Goal: Task Accomplishment & Management: Use online tool/utility

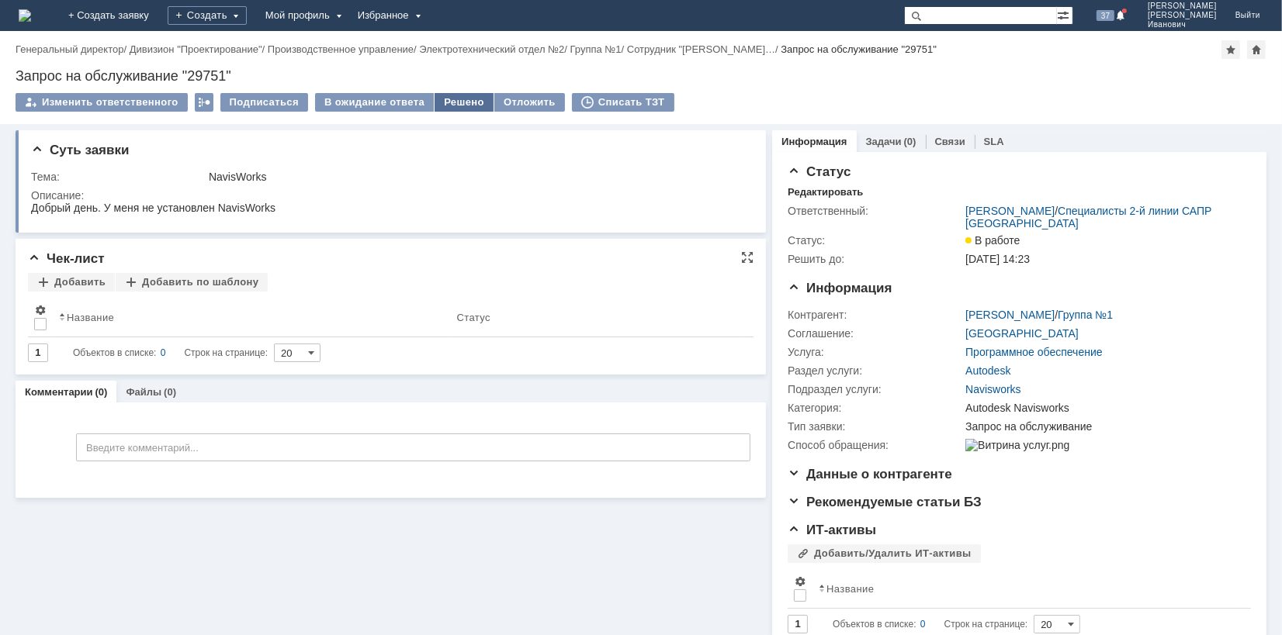
click at [455, 102] on div "Решено" at bounding box center [463, 102] width 59 height 19
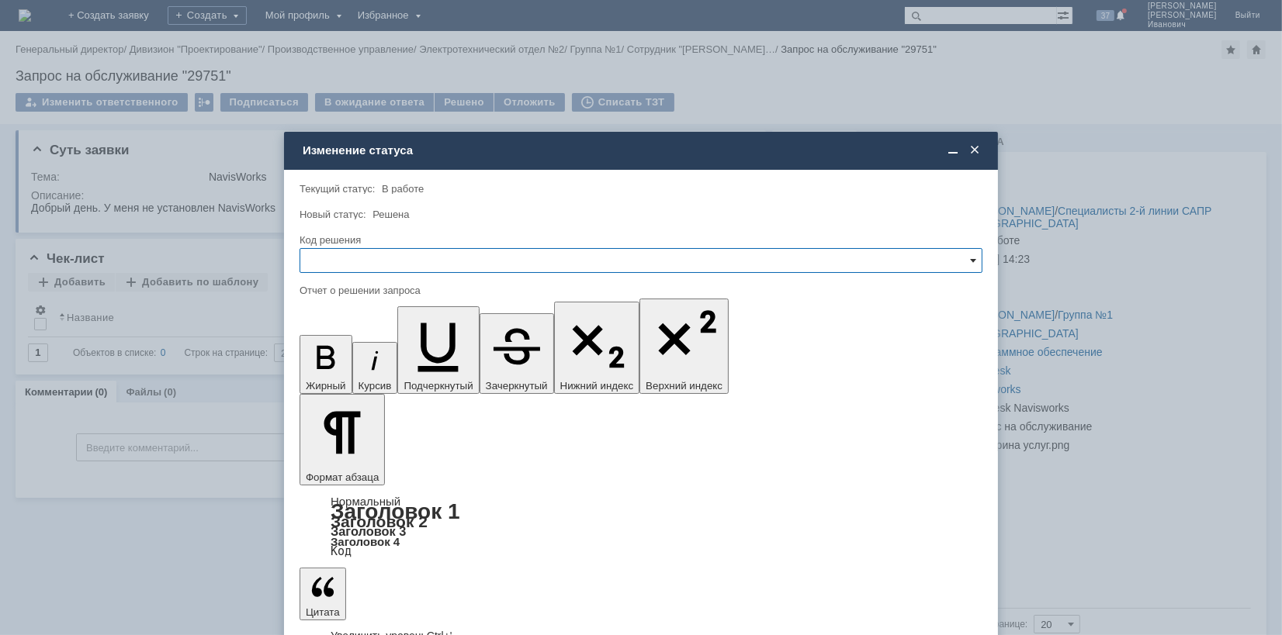
click at [971, 255] on span at bounding box center [973, 260] width 6 height 12
click at [346, 369] on span "Решено" at bounding box center [641, 365] width 663 height 12
type input "Решено"
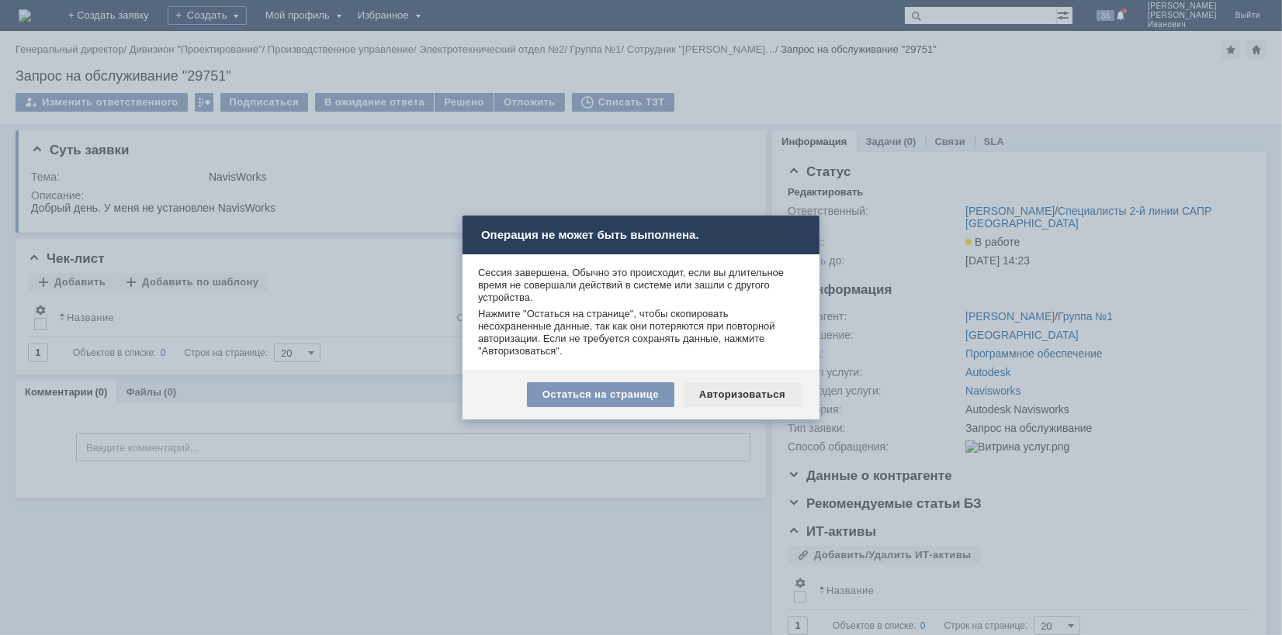
click at [744, 390] on div "Авторизоваться" at bounding box center [742, 394] width 117 height 25
